Goal: Information Seeking & Learning: Learn about a topic

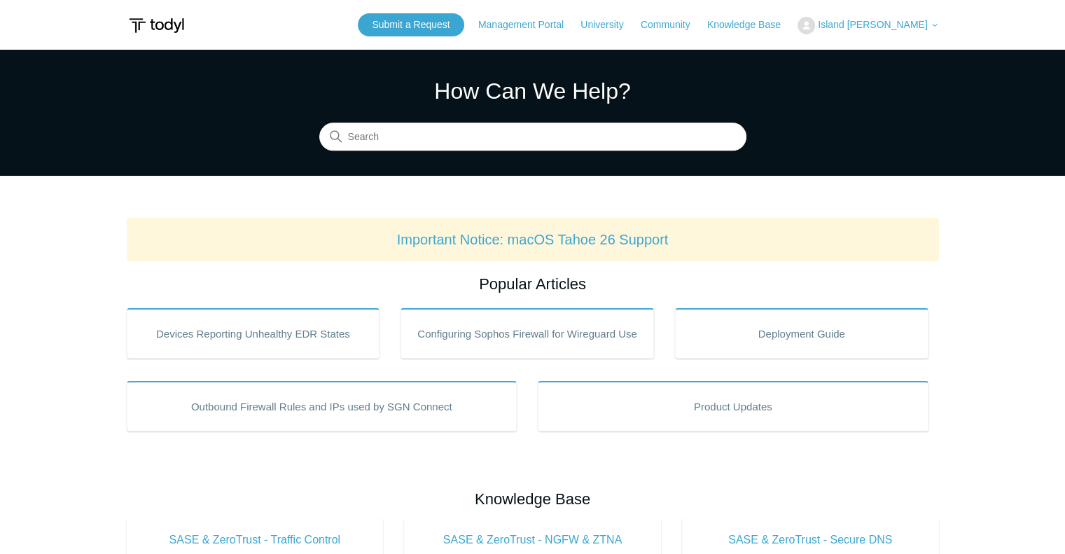
click at [883, 22] on span "Island [PERSON_NAME]" at bounding box center [872, 24] width 109 height 11
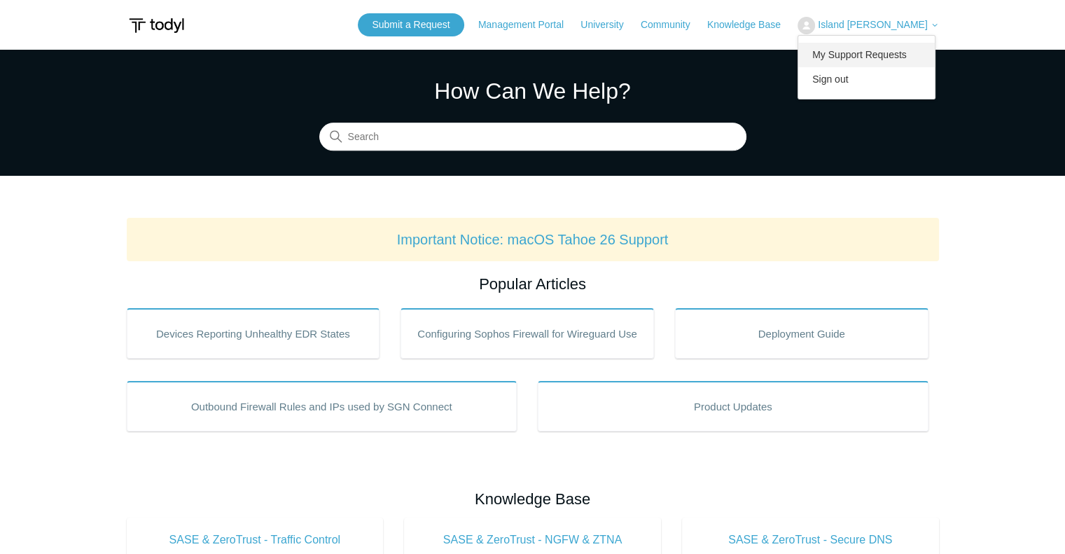
click at [888, 59] on link "My Support Requests" at bounding box center [866, 55] width 136 height 24
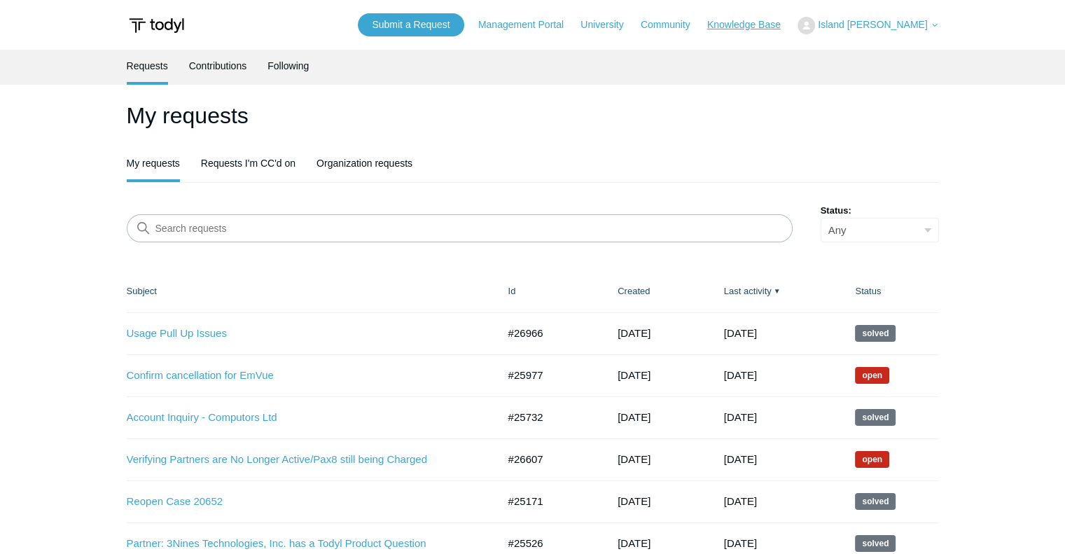
click at [781, 24] on link "Knowledge Base" at bounding box center [750, 24] width 87 height 15
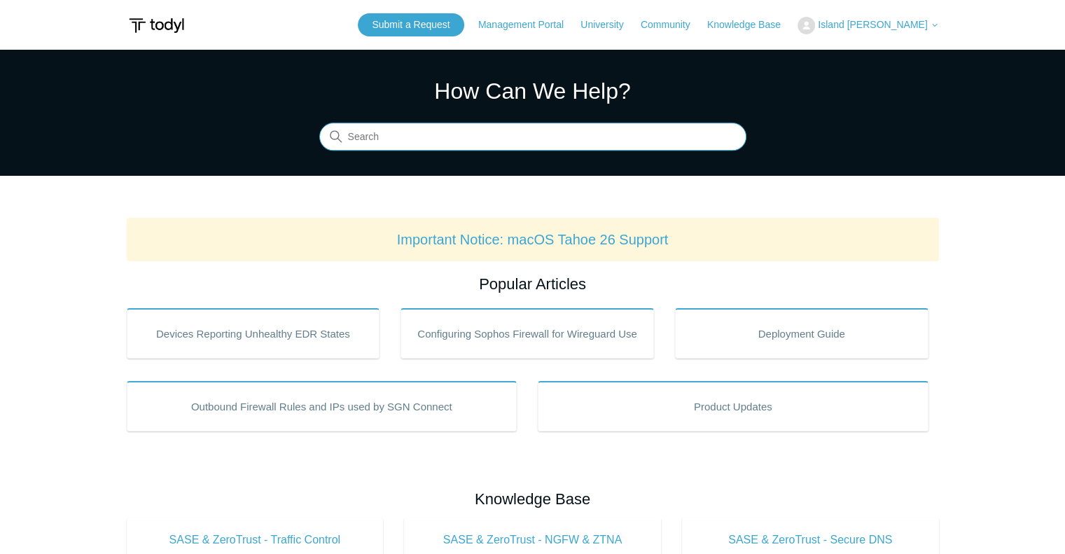
click at [423, 136] on input "Search" at bounding box center [532, 137] width 427 height 28
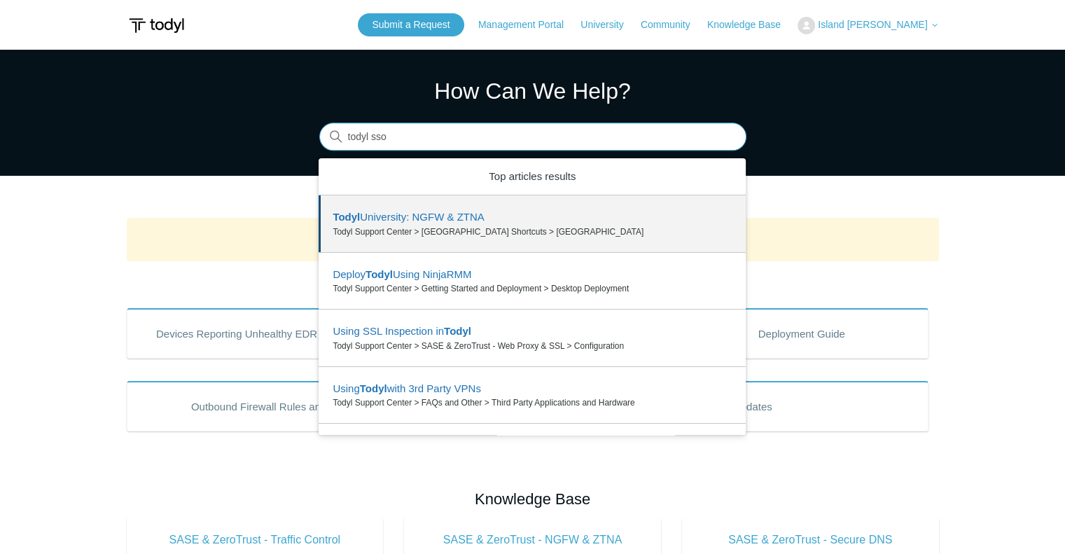
drag, startPoint x: 398, startPoint y: 136, endPoint x: 175, endPoint y: 134, distance: 222.6
click at [175, 134] on section "How Can We Help? Search There are 6 results for your search. Use the Up and Dow…" at bounding box center [532, 113] width 1065 height 126
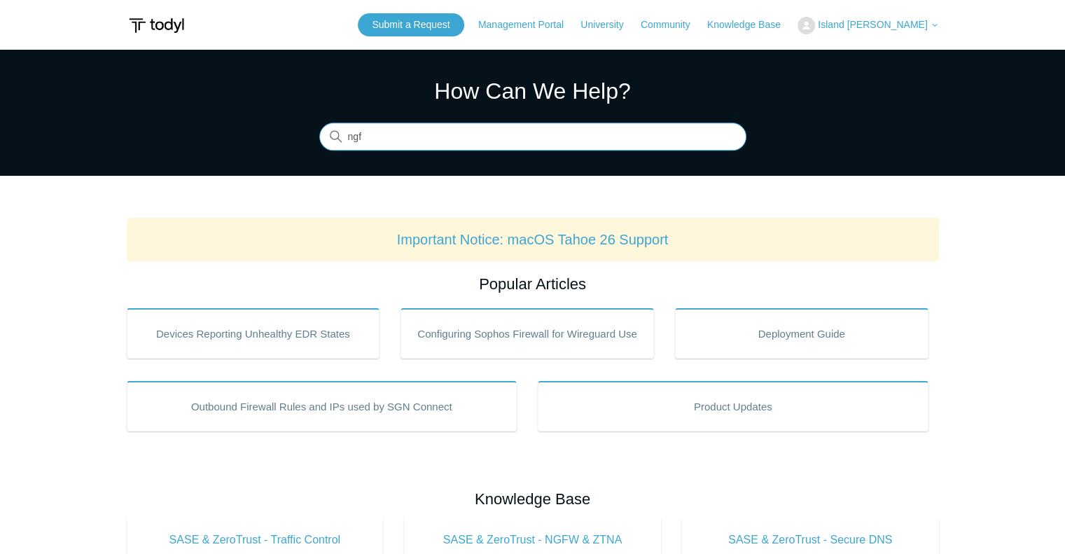
type input "ngfw"
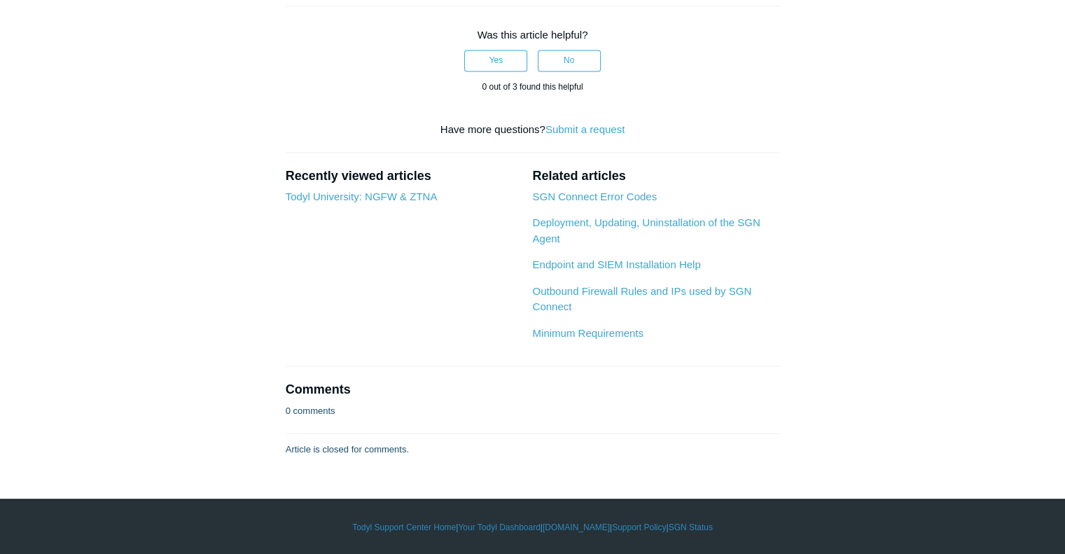
scroll to position [2799, 0]
